Goal: Obtain resource: Obtain resource

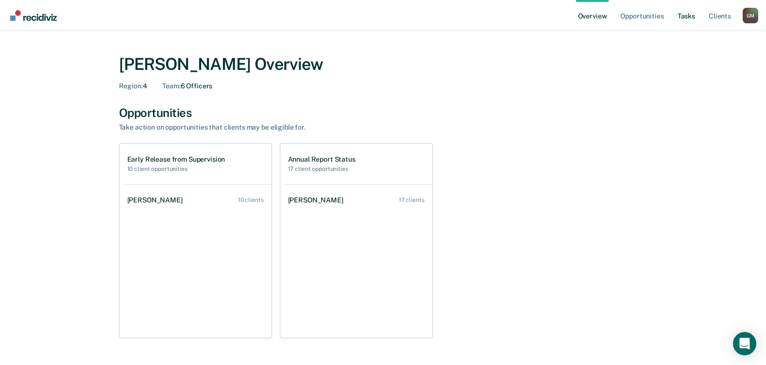
click at [686, 15] on link "Tasks" at bounding box center [685, 15] width 21 height 31
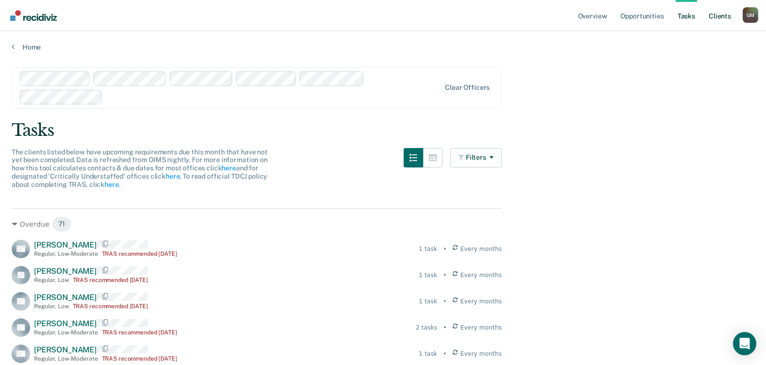
click at [719, 17] on link "Client s" at bounding box center [720, 15] width 26 height 31
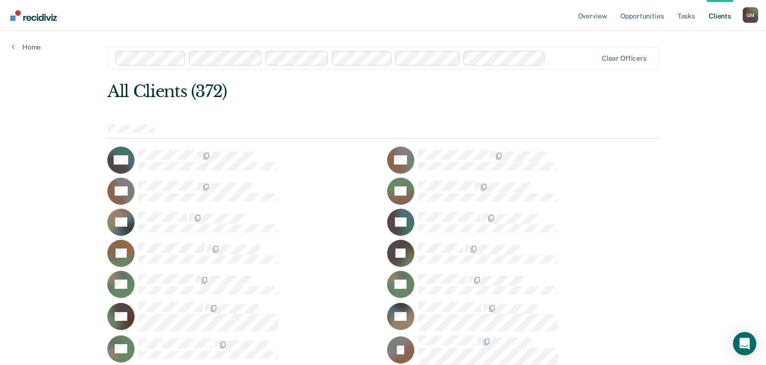
click at [675, 15] on ul "Overview Opportunities Tasks Client s" at bounding box center [659, 15] width 167 height 31
click at [605, 8] on link "Overview" at bounding box center [592, 15] width 33 height 31
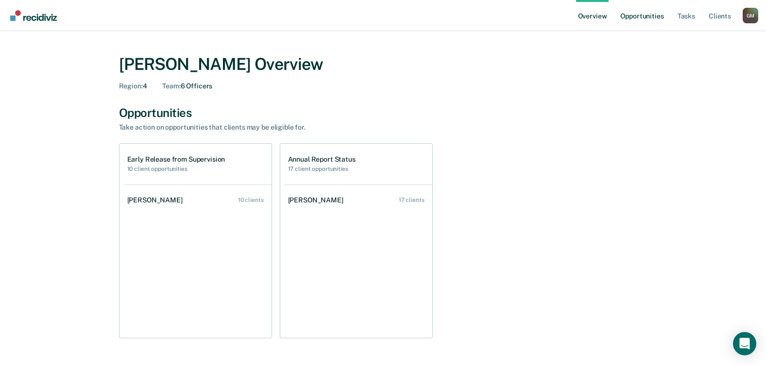
click at [639, 15] on link "Opportunities" at bounding box center [641, 15] width 47 height 31
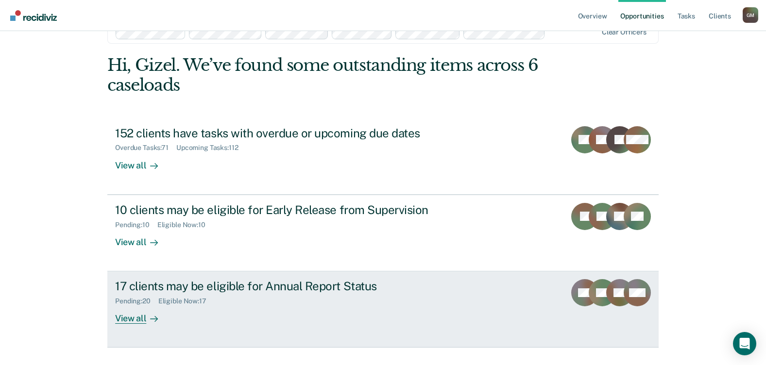
scroll to position [48, 0]
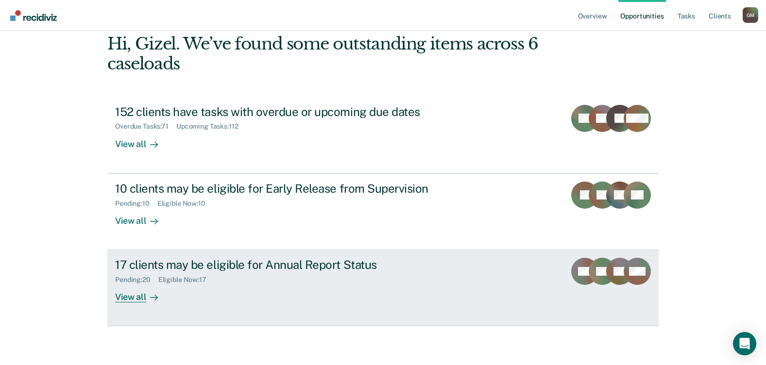
click at [162, 297] on div "View all" at bounding box center [142, 293] width 54 height 19
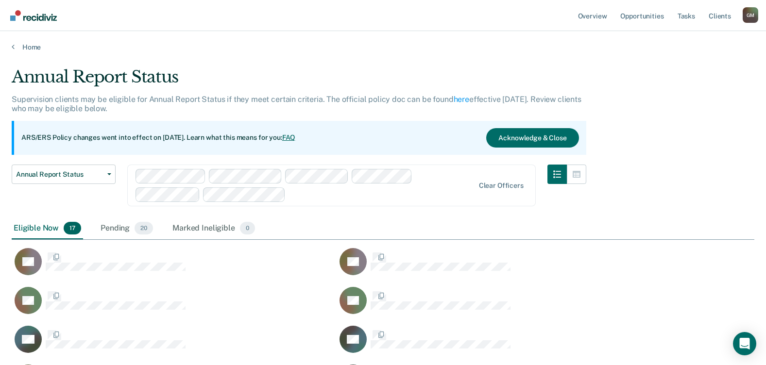
scroll to position [520, 735]
click at [118, 229] on div "Pending 20" at bounding box center [127, 228] width 56 height 21
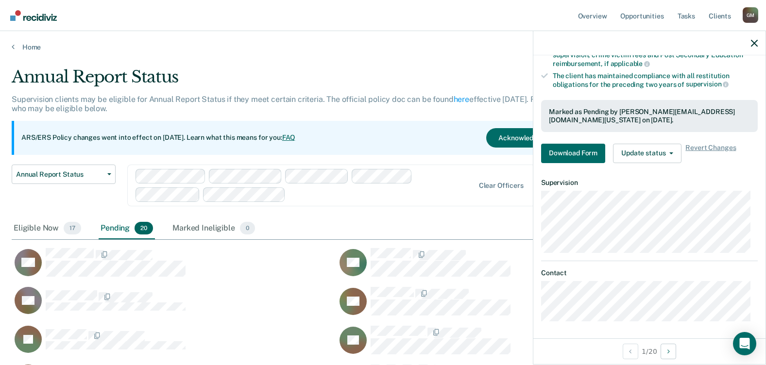
scroll to position [150, 0]
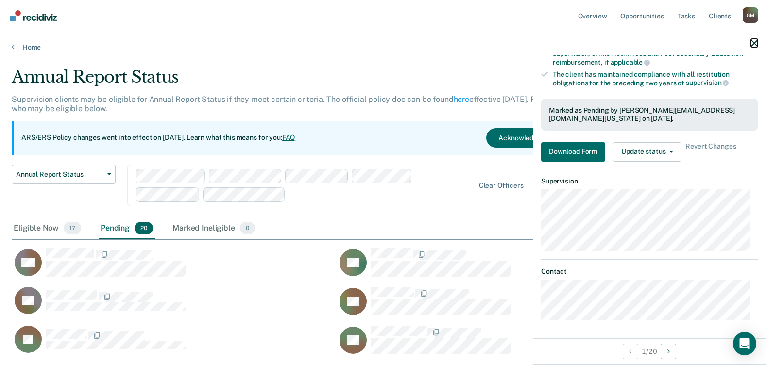
click at [754, 41] on icon "button" at bounding box center [754, 43] width 7 height 7
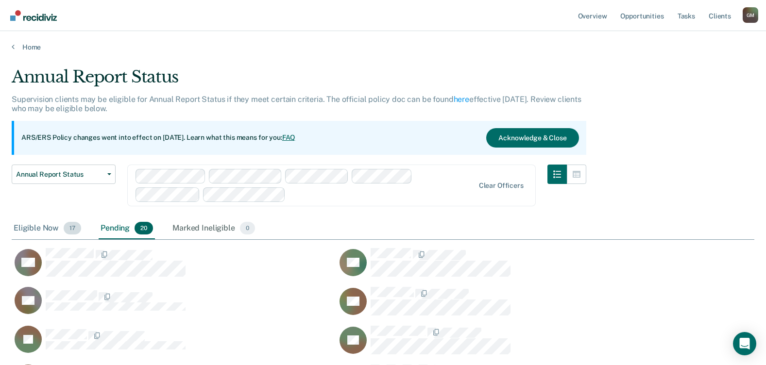
click at [39, 230] on div "Eligible Now 17" at bounding box center [47, 228] width 71 height 21
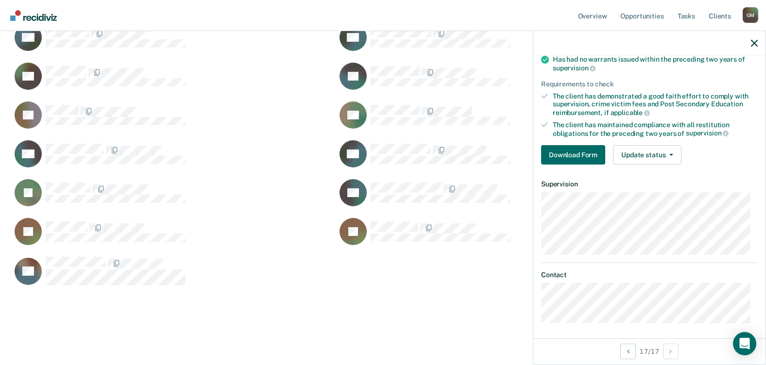
scroll to position [102, 0]
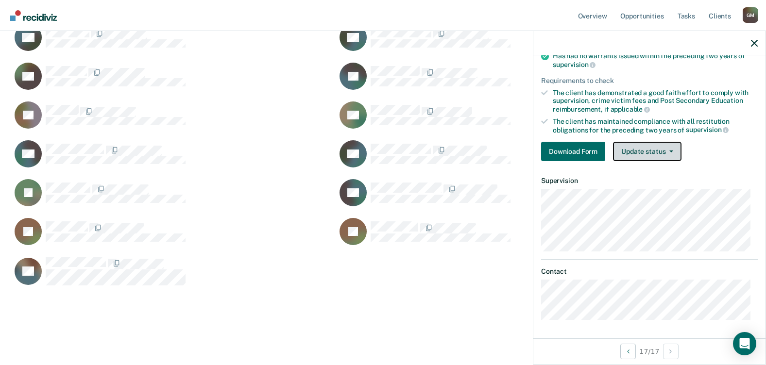
click at [654, 156] on button "Update status" at bounding box center [647, 151] width 68 height 19
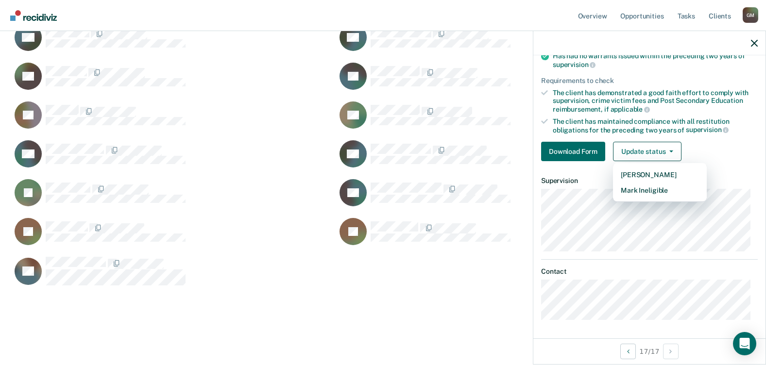
click at [716, 137] on div "Requirements validated by OIMS data Has successfully completed three years on L…" at bounding box center [649, 90] width 232 height 157
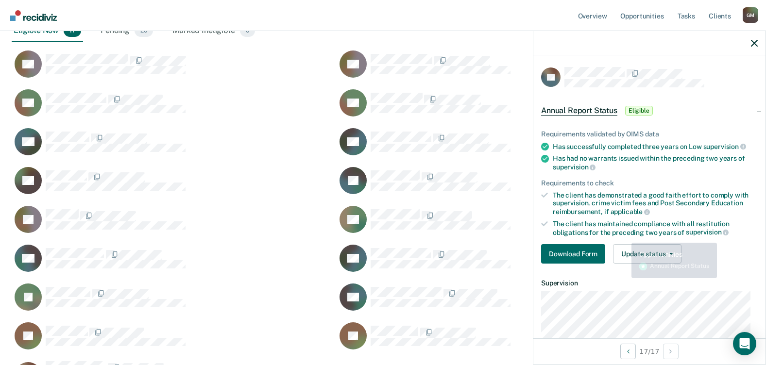
scroll to position [156, 0]
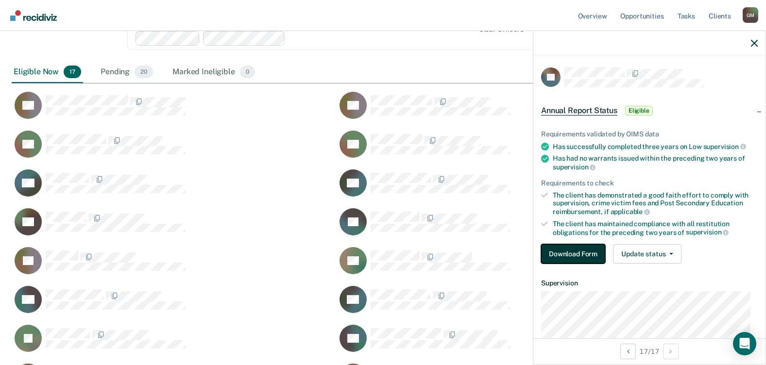
click at [589, 247] on button "Download Form" at bounding box center [573, 253] width 64 height 19
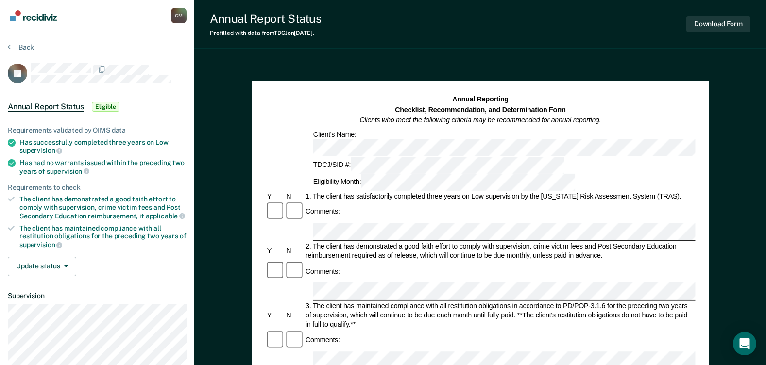
click at [203, 57] on div "Annual Report Status Prefilled with data from TDCJ on [DATE] . Download Form An…" at bounding box center [480, 354] width 572 height 708
click at [7, 43] on section "Back EP Annual Report Status Eligible Requirements validated by OIMS data Has s…" at bounding box center [97, 242] width 194 height 423
click at [8, 47] on icon at bounding box center [9, 47] width 3 height 8
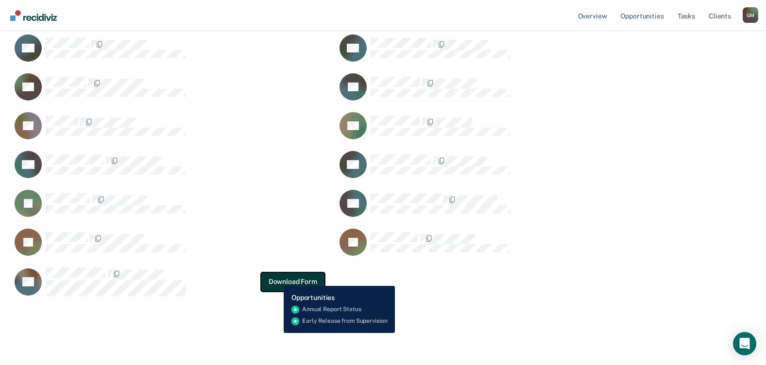
click at [276, 279] on button "Download Form" at bounding box center [293, 281] width 64 height 19
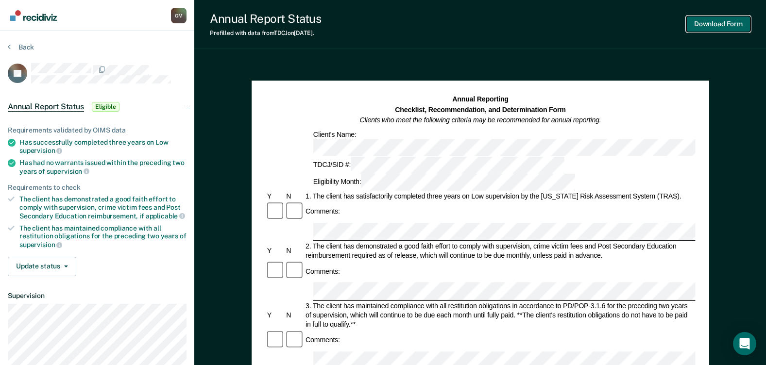
click at [727, 23] on button "Download Form" at bounding box center [718, 24] width 64 height 16
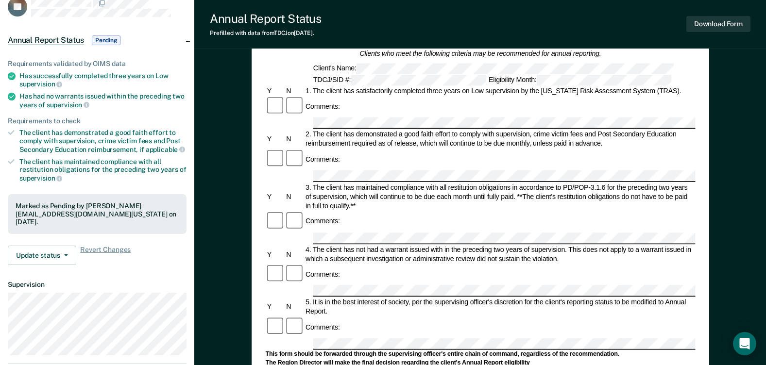
scroll to position [48, 0]
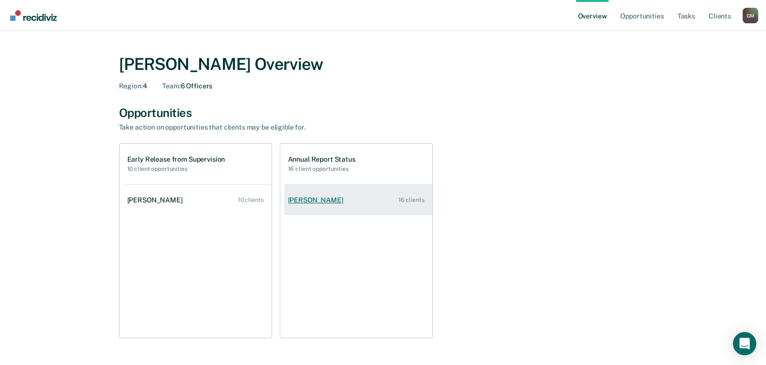
click at [340, 201] on div "[PERSON_NAME]" at bounding box center [317, 200] width 59 height 8
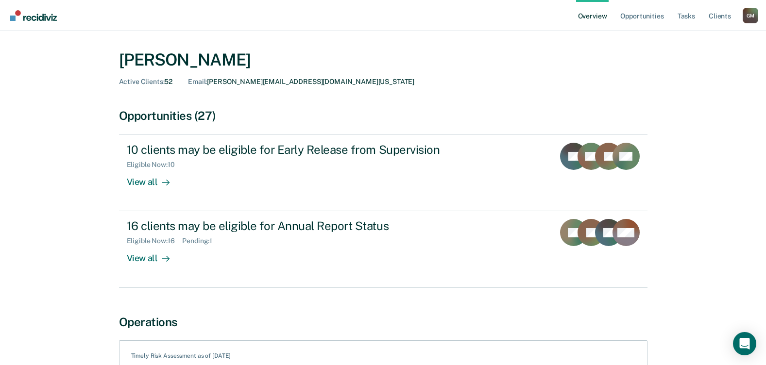
scroll to position [12, 0]
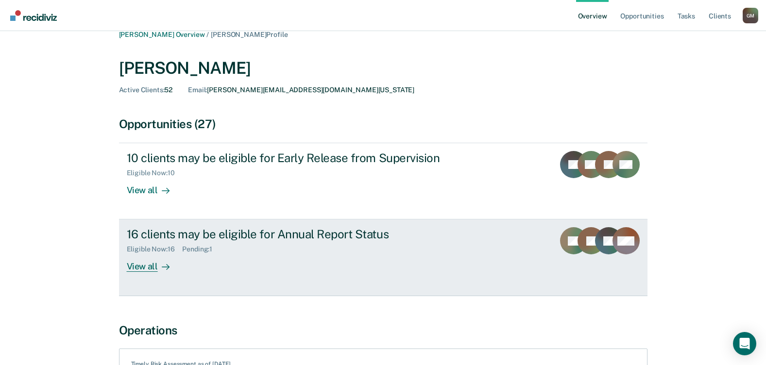
click at [176, 263] on div "View all" at bounding box center [154, 262] width 54 height 19
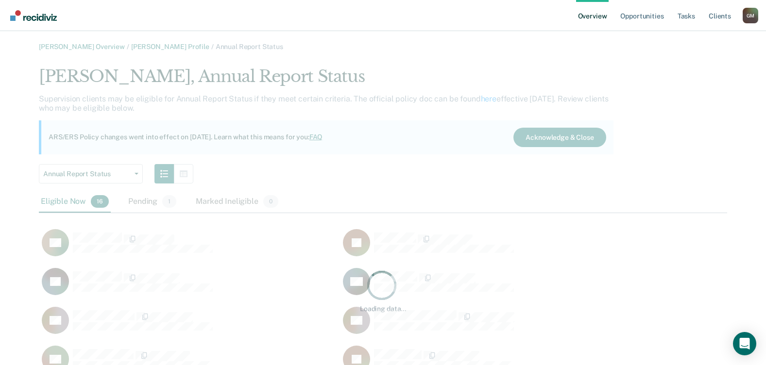
scroll to position [8, 8]
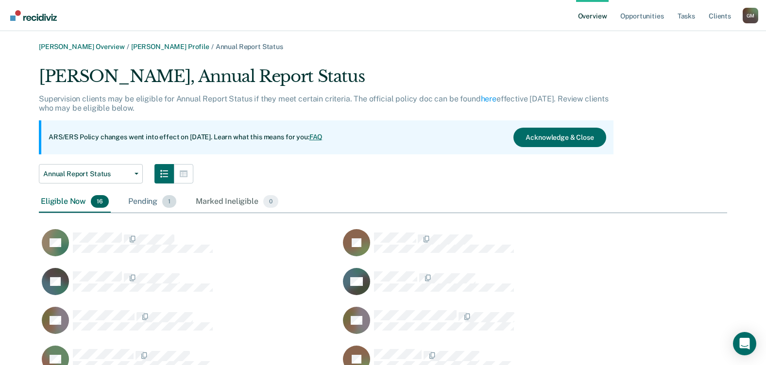
click at [163, 205] on span "1" at bounding box center [169, 201] width 14 height 13
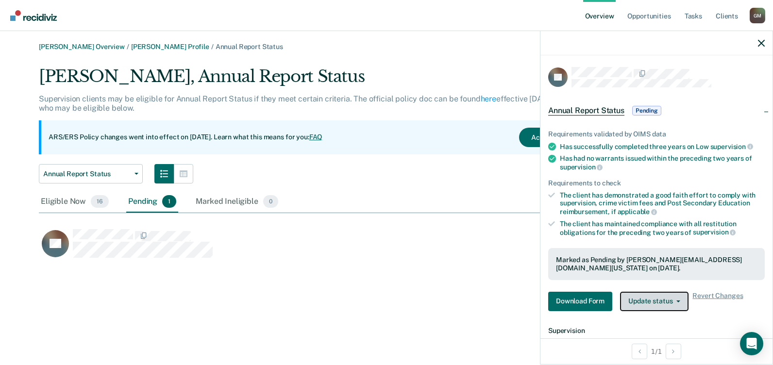
click at [643, 300] on button "Update status" at bounding box center [654, 301] width 68 height 19
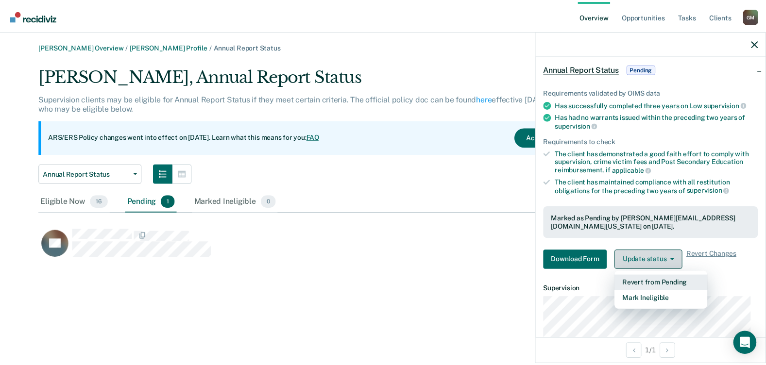
scroll to position [97, 0]
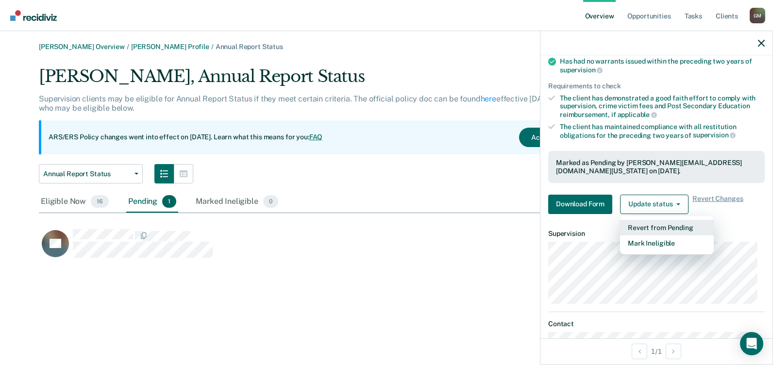
click at [667, 229] on button "Revert from Pending" at bounding box center [667, 228] width 94 height 16
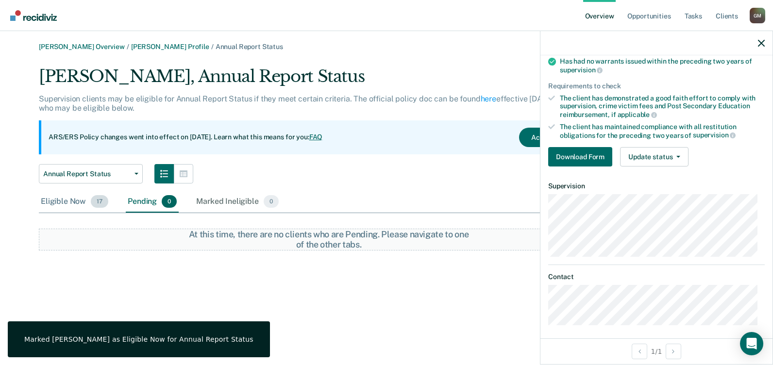
click at [62, 201] on div "Eligible Now 17" at bounding box center [74, 201] width 71 height 21
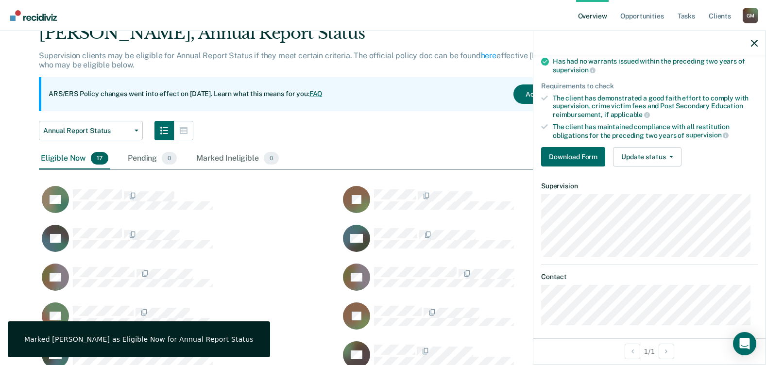
scroll to position [0, 0]
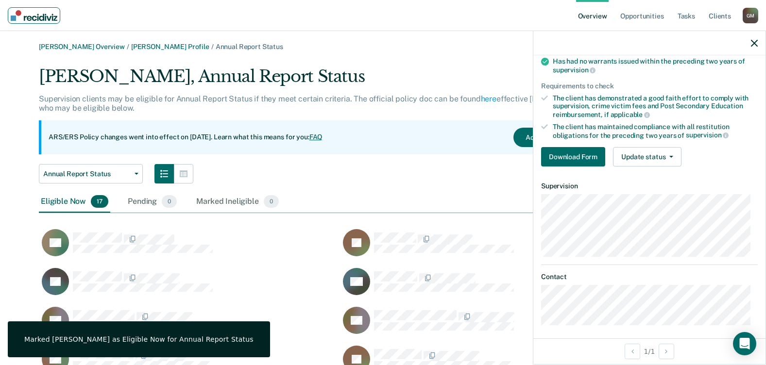
click at [42, 12] on img "Main navigation" at bounding box center [34, 15] width 47 height 11
